Goal: Task Accomplishment & Management: Use online tool/utility

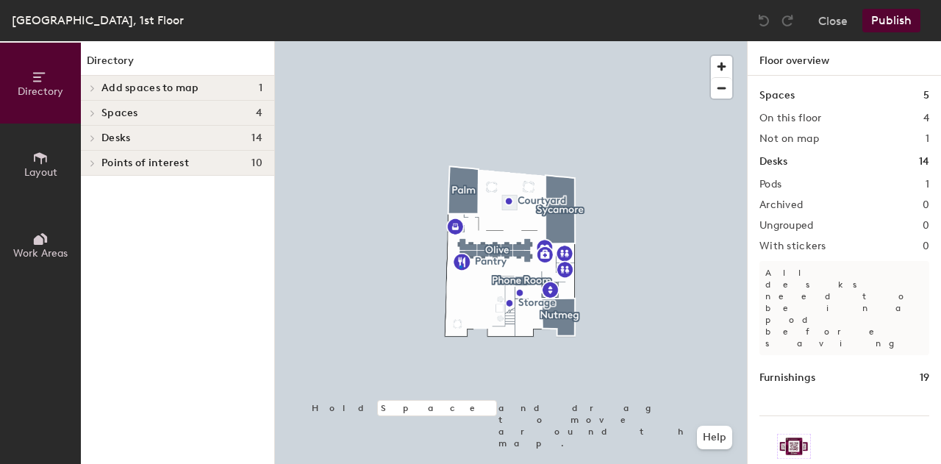
click at [460, 41] on div at bounding box center [511, 41] width 472 height 0
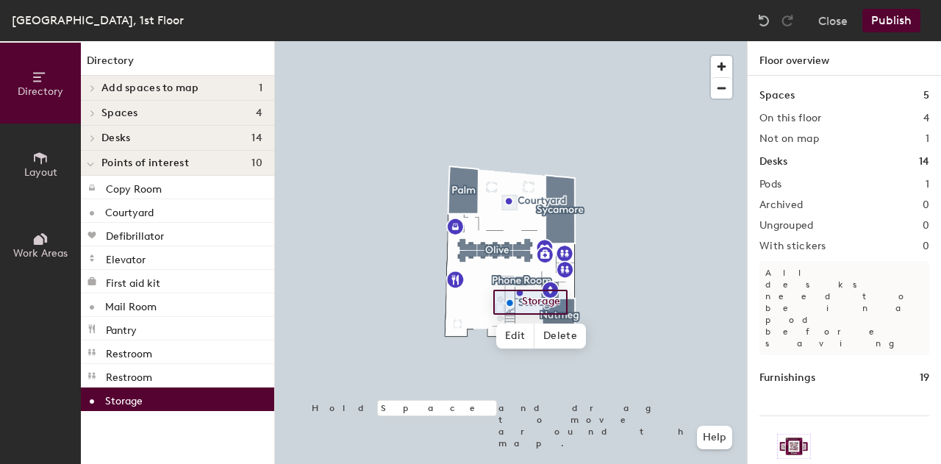
click at [140, 396] on p "Storage" at bounding box center [123, 398] width 37 height 17
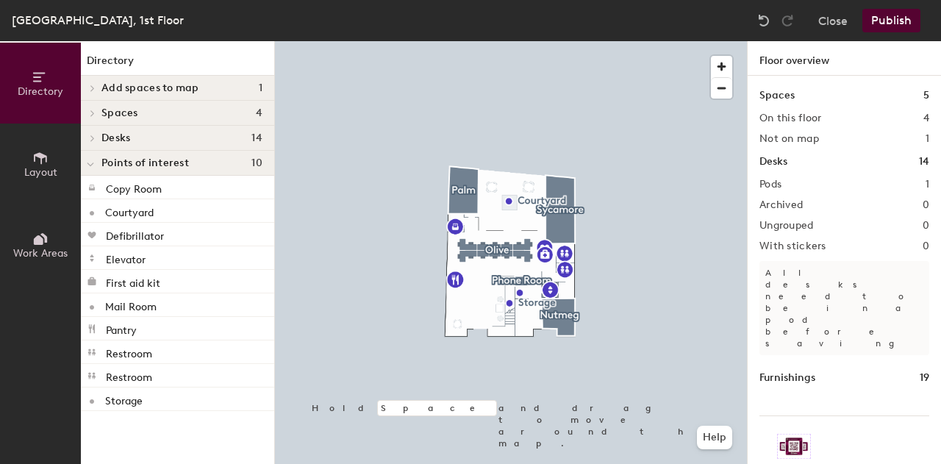
click at [62, 158] on button "Layout" at bounding box center [40, 163] width 81 height 81
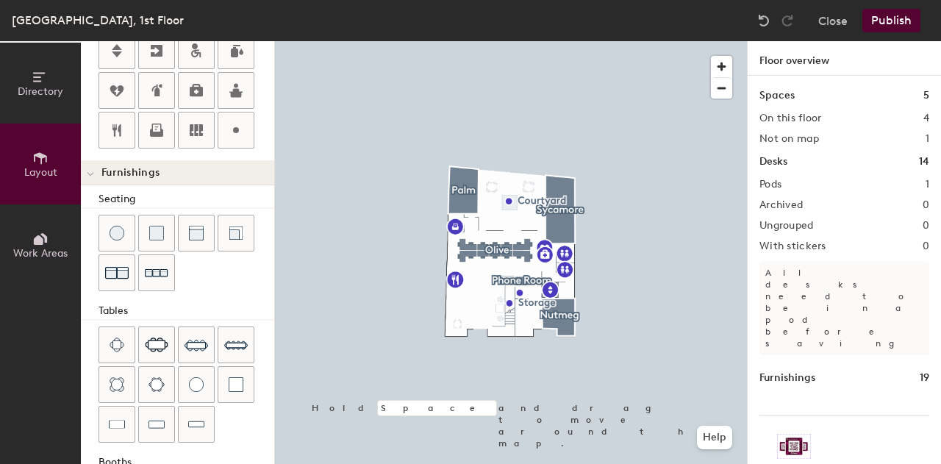
scroll to position [389, 0]
click at [40, 242] on icon at bounding box center [39, 240] width 10 height 10
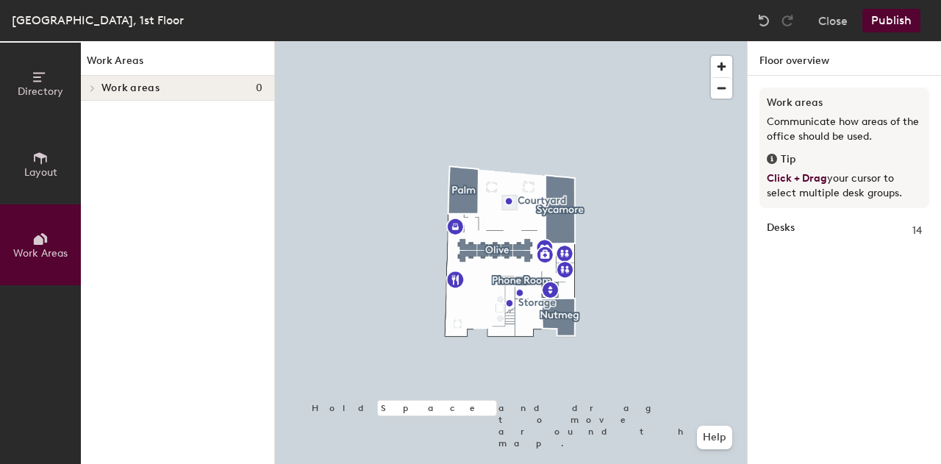
scroll to position [0, 0]
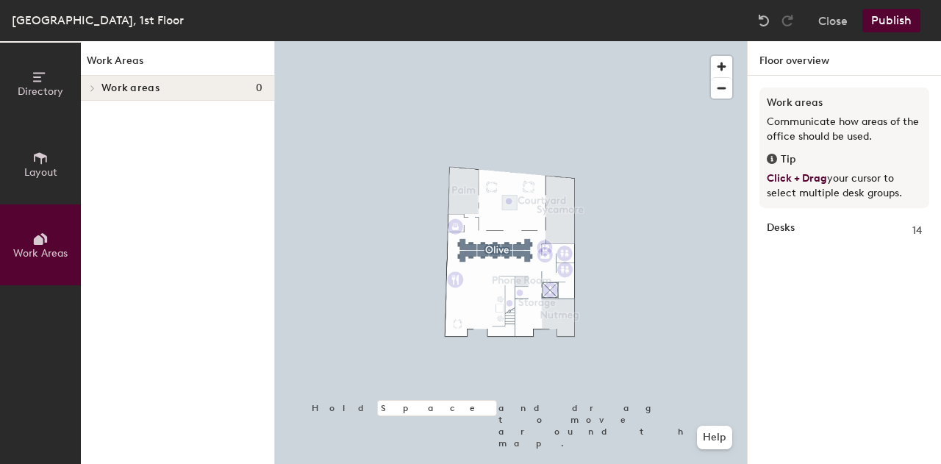
click at [789, 230] on strong "Desks" at bounding box center [780, 231] width 28 height 16
click at [774, 223] on strong "Desks" at bounding box center [780, 231] width 28 height 16
click at [35, 247] on span "Work Areas" at bounding box center [40, 253] width 54 height 12
click at [54, 79] on button "Directory" at bounding box center [40, 83] width 81 height 81
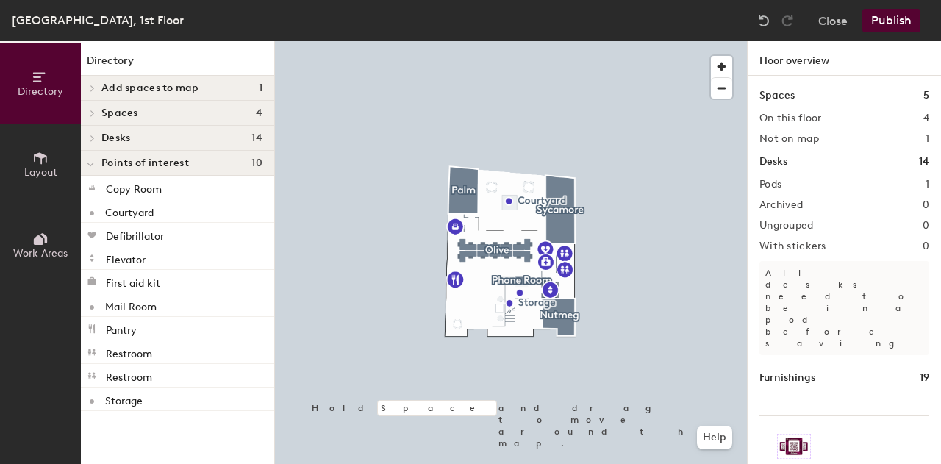
click at [26, 157] on button "Layout" at bounding box center [40, 163] width 81 height 81
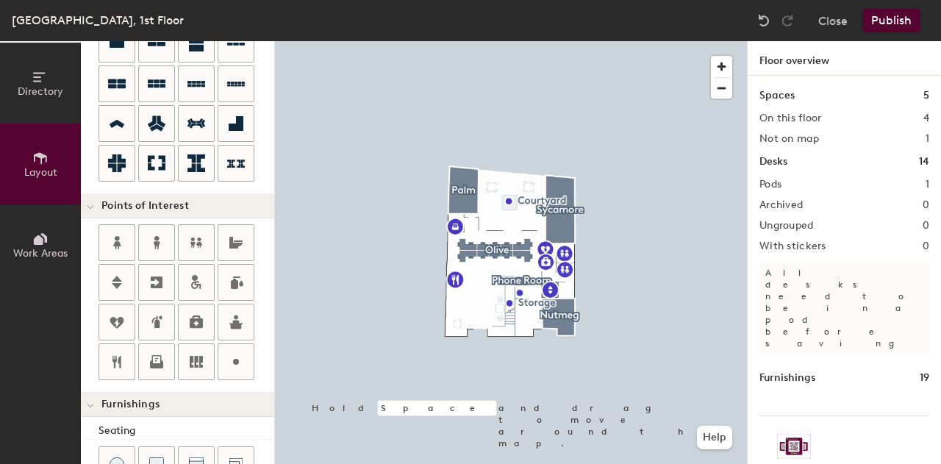
scroll to position [154, 0]
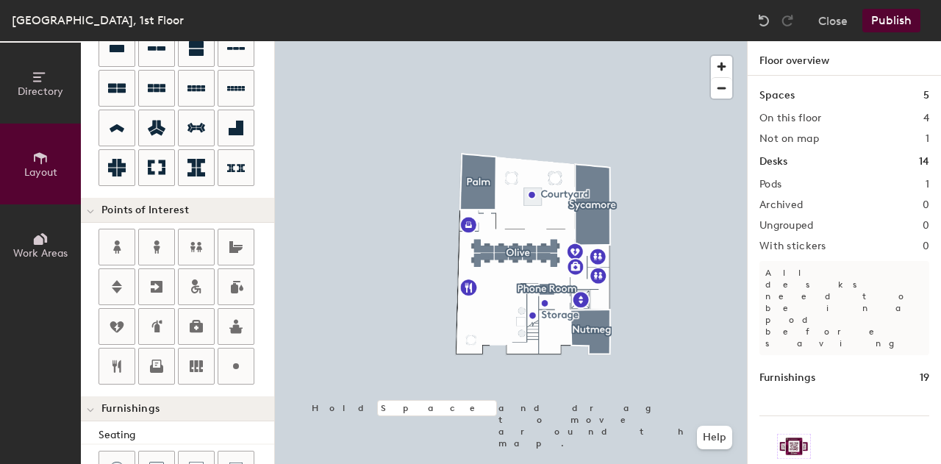
click at [323, 41] on div at bounding box center [511, 41] width 472 height 0
click at [888, 17] on button "Publish" at bounding box center [891, 21] width 58 height 24
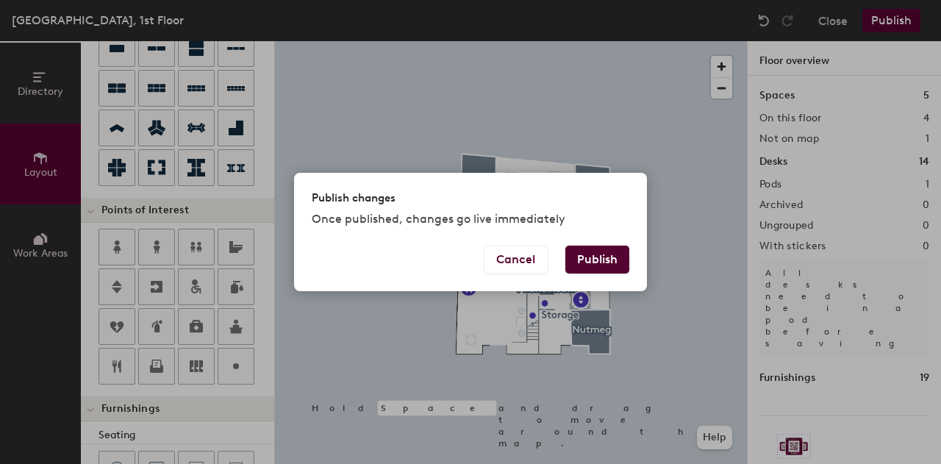
click at [628, 257] on button "Publish" at bounding box center [597, 259] width 64 height 28
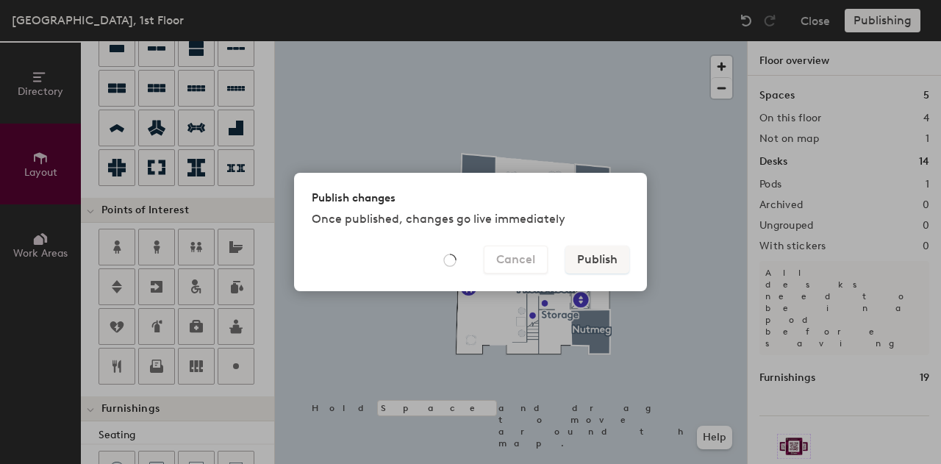
type input "20"
